Goal: Book appointment/travel/reservation

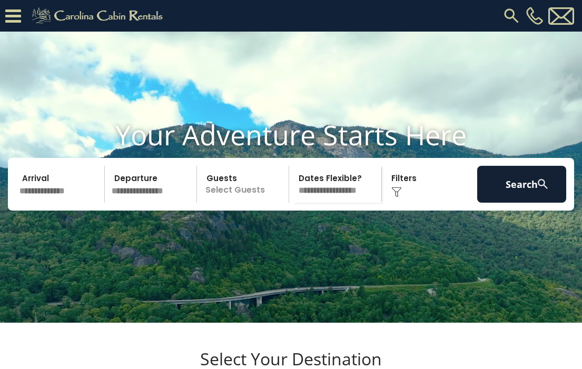
click at [501, 15] on div "[PHONE_NUMBER]" at bounding box center [375, 16] width 402 height 32
click at [512, 15] on img at bounding box center [511, 15] width 19 height 19
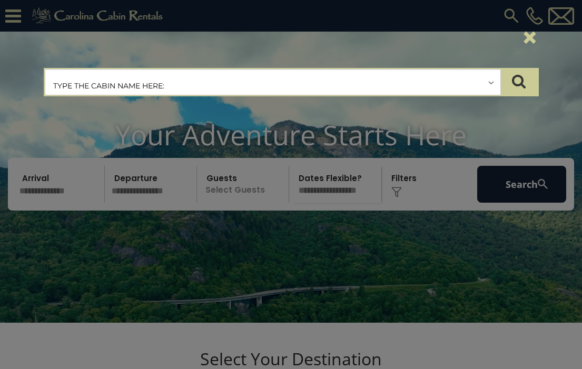
click at [349, 80] on input "text" at bounding box center [272, 83] width 455 height 26
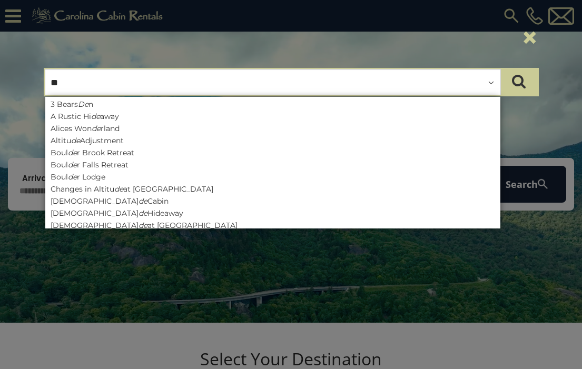
type input "*"
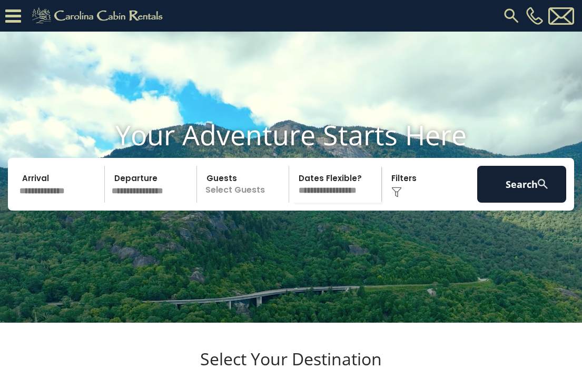
click at [511, 15] on img at bounding box center [511, 15] width 19 height 19
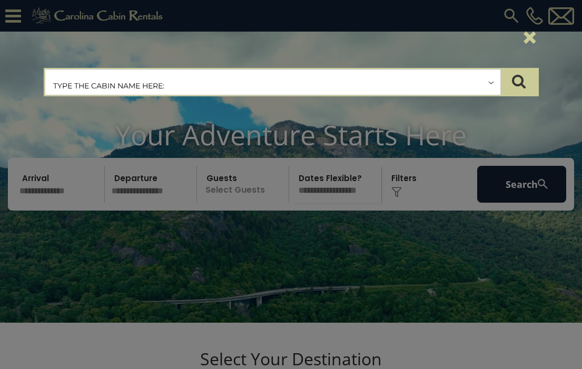
click at [316, 79] on input "text" at bounding box center [272, 83] width 455 height 26
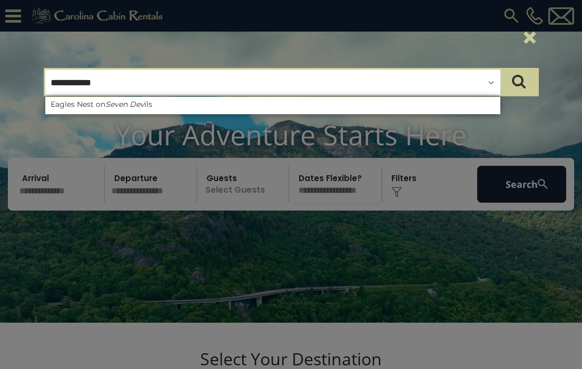
type input "**********"
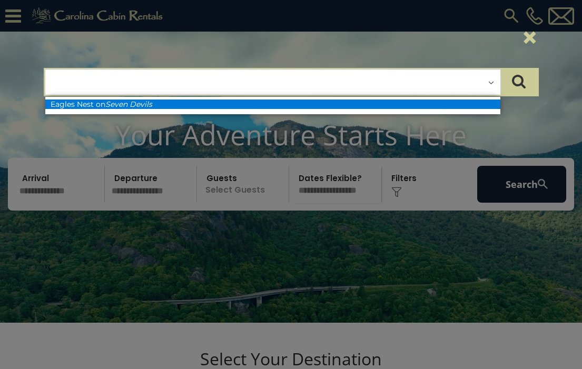
click at [368, 103] on li "Eagles Nest on Seven Devils" at bounding box center [272, 104] width 455 height 9
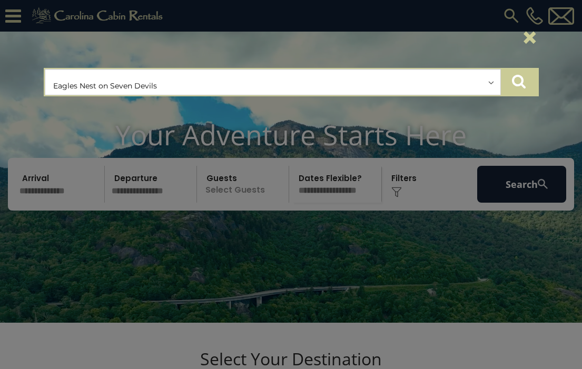
click at [519, 87] on icon "submit" at bounding box center [519, 81] width 14 height 15
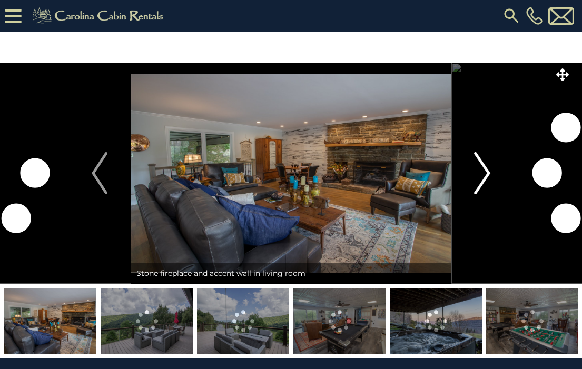
click at [482, 169] on img "Next" at bounding box center [483, 173] width 16 height 42
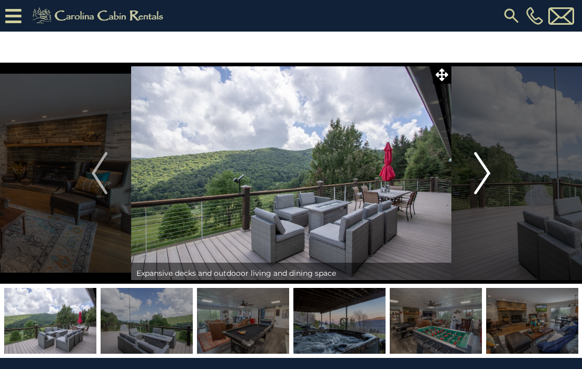
click at [480, 167] on img "Next" at bounding box center [483, 173] width 16 height 42
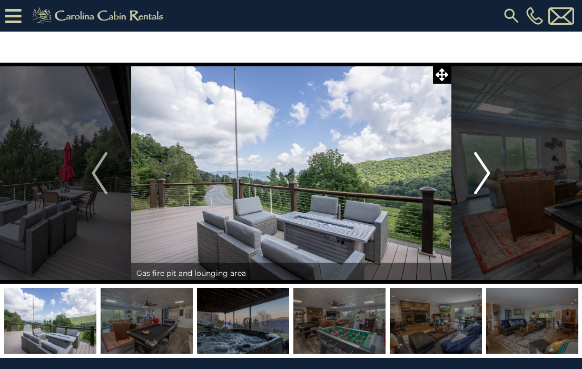
click at [482, 173] on img "Next" at bounding box center [483, 173] width 16 height 42
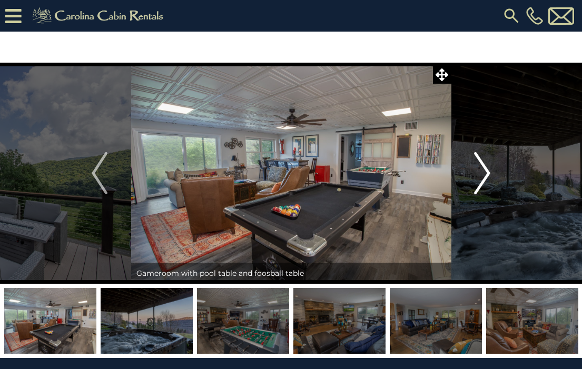
click at [483, 175] on img "Next" at bounding box center [483, 173] width 16 height 42
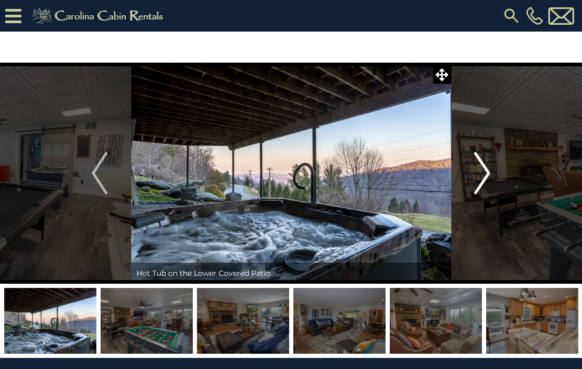
click at [483, 175] on img "Next" at bounding box center [483, 173] width 16 height 42
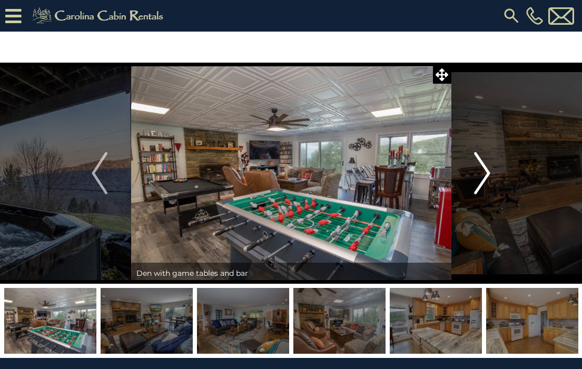
click at [484, 171] on img "Next" at bounding box center [483, 173] width 16 height 42
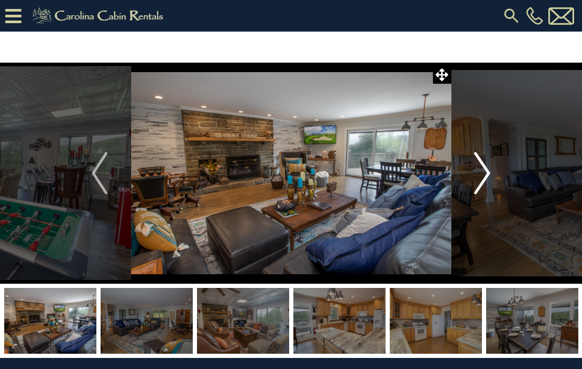
click at [484, 171] on img "Next" at bounding box center [483, 173] width 16 height 42
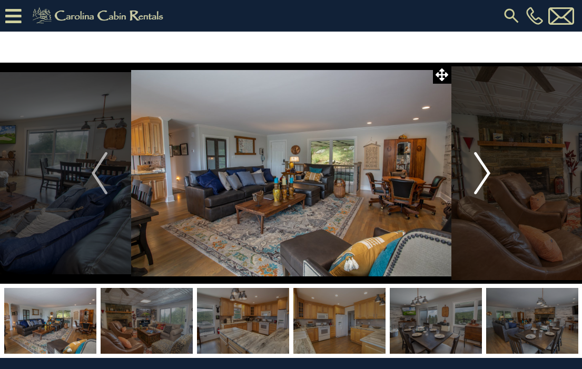
click at [484, 171] on img "Next" at bounding box center [483, 173] width 16 height 42
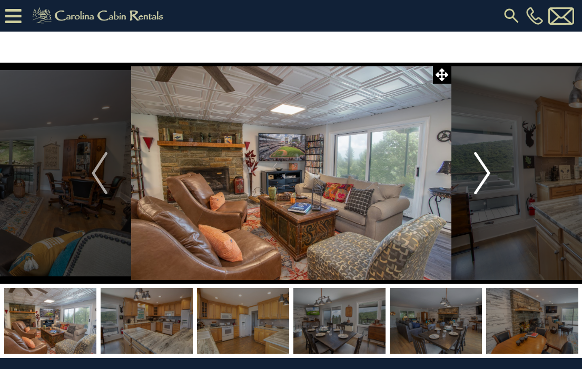
click at [484, 171] on img "Next" at bounding box center [483, 173] width 16 height 42
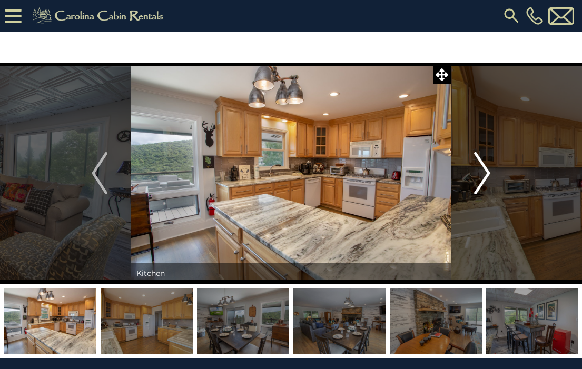
click at [484, 171] on img "Next" at bounding box center [483, 173] width 16 height 42
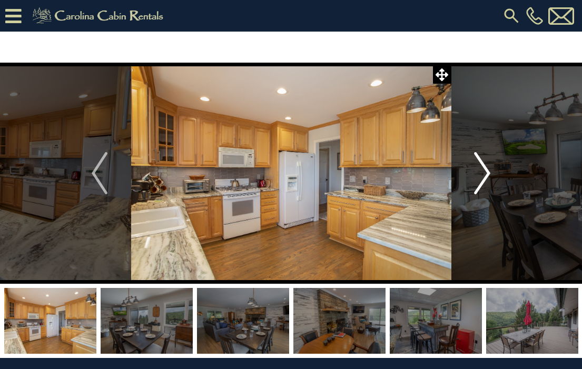
click at [484, 171] on img "Next" at bounding box center [483, 173] width 16 height 42
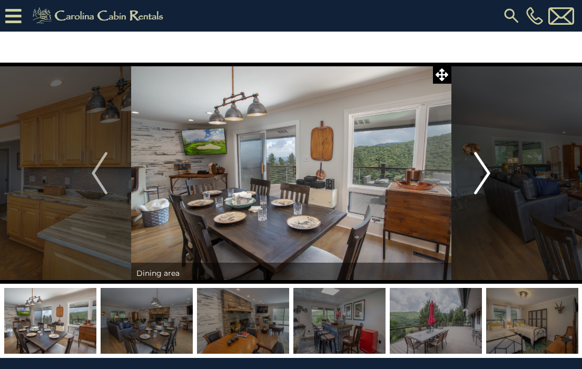
click at [484, 171] on img "Next" at bounding box center [483, 173] width 16 height 42
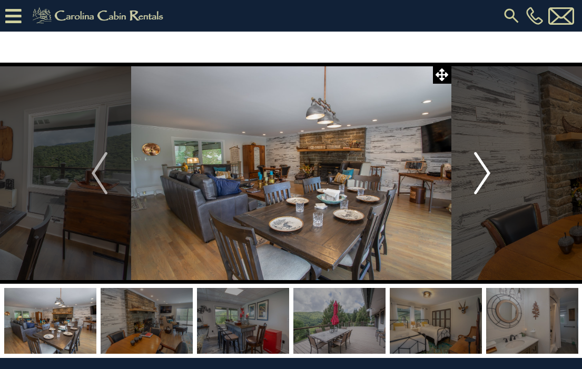
click at [484, 171] on img "Next" at bounding box center [483, 173] width 16 height 42
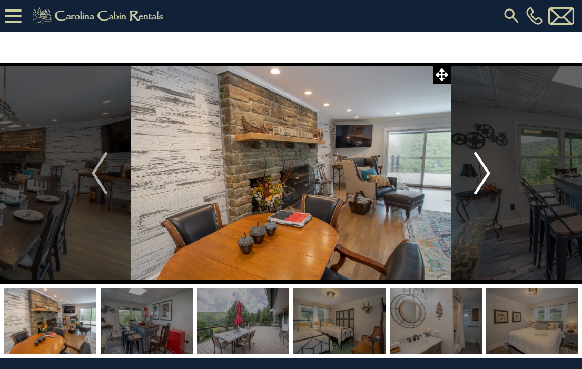
click at [484, 171] on img "Next" at bounding box center [483, 173] width 16 height 42
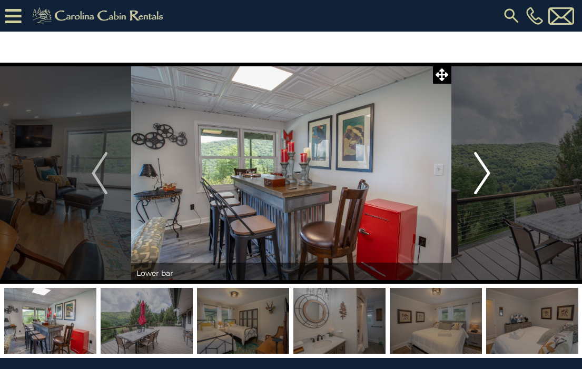
click at [484, 171] on img "Next" at bounding box center [483, 173] width 16 height 42
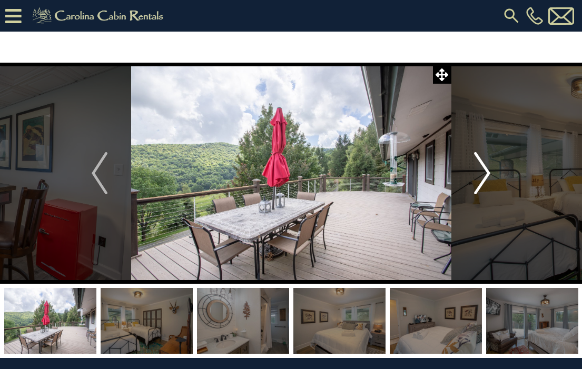
click at [484, 171] on img "Next" at bounding box center [483, 173] width 16 height 42
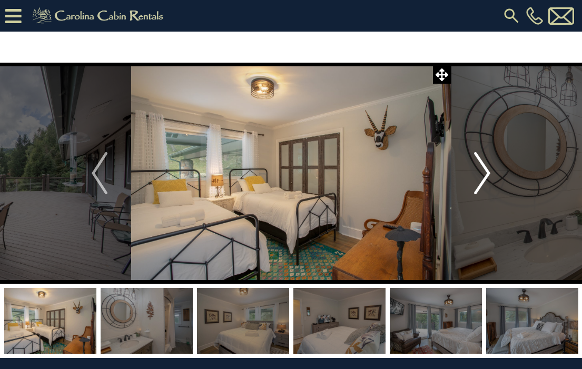
click at [485, 171] on img "Next" at bounding box center [483, 173] width 16 height 42
